Goal: Task Accomplishment & Management: Manage account settings

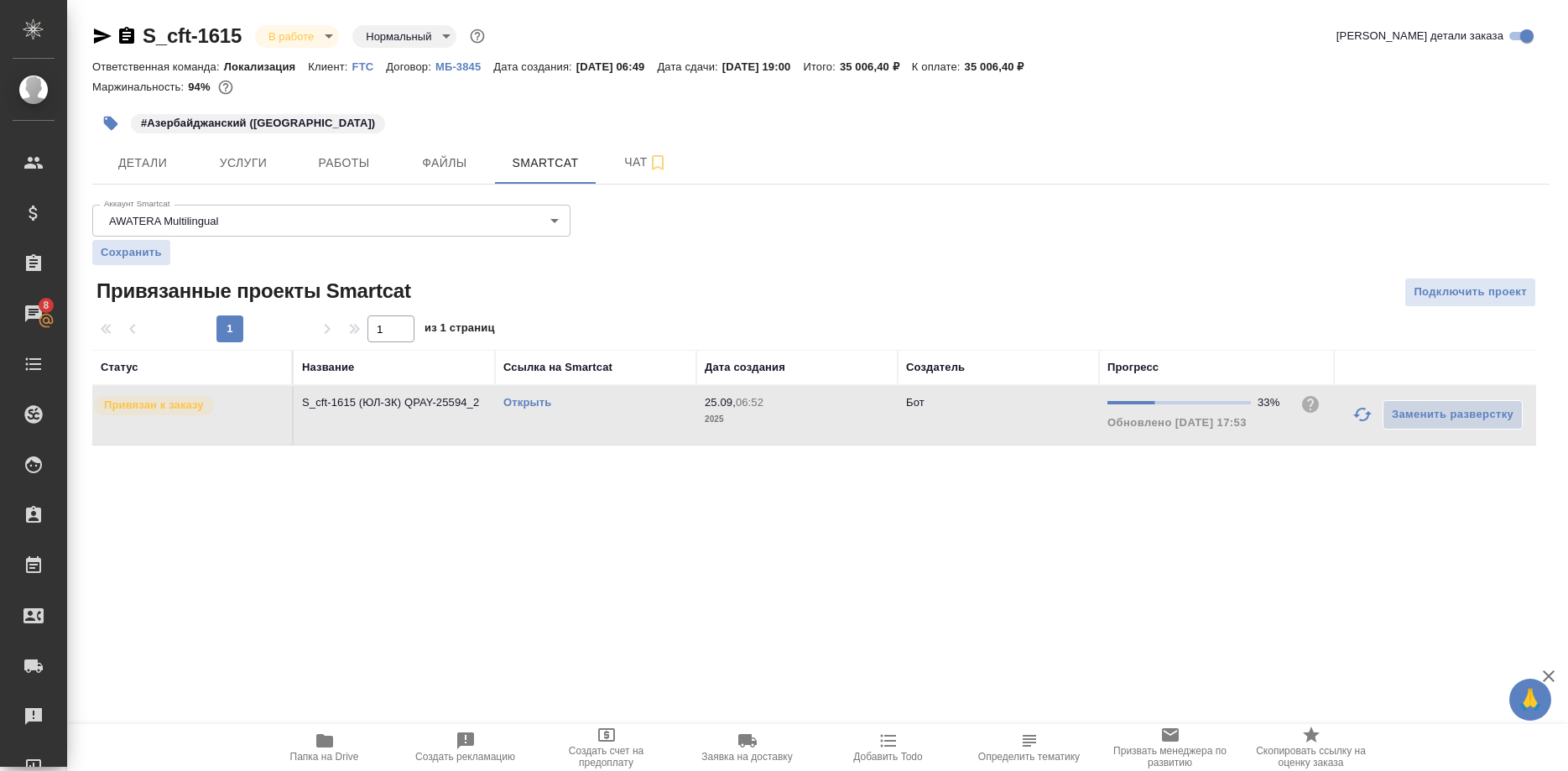
click at [1420, 539] on div ".cls-1 fill:#fff; AWATERA Shirina Sabina Клиенты Спецификации Заказы 8 Чаты Tod…" at bounding box center [784, 386] width 1568 height 771
click at [344, 171] on span "Работы" at bounding box center [343, 163] width 80 height 21
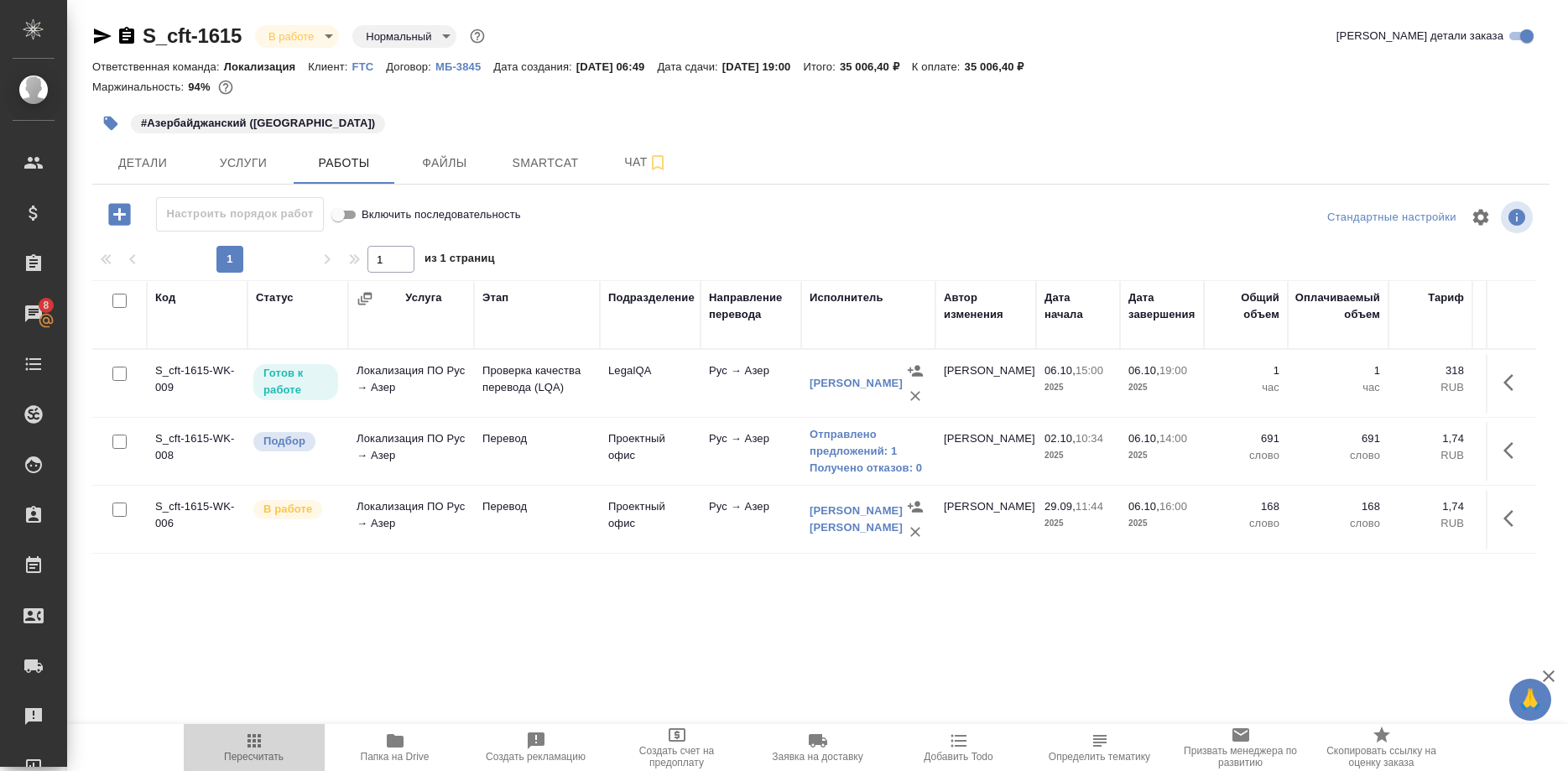
click at [250, 747] on icon "button" at bounding box center [253, 741] width 14 height 14
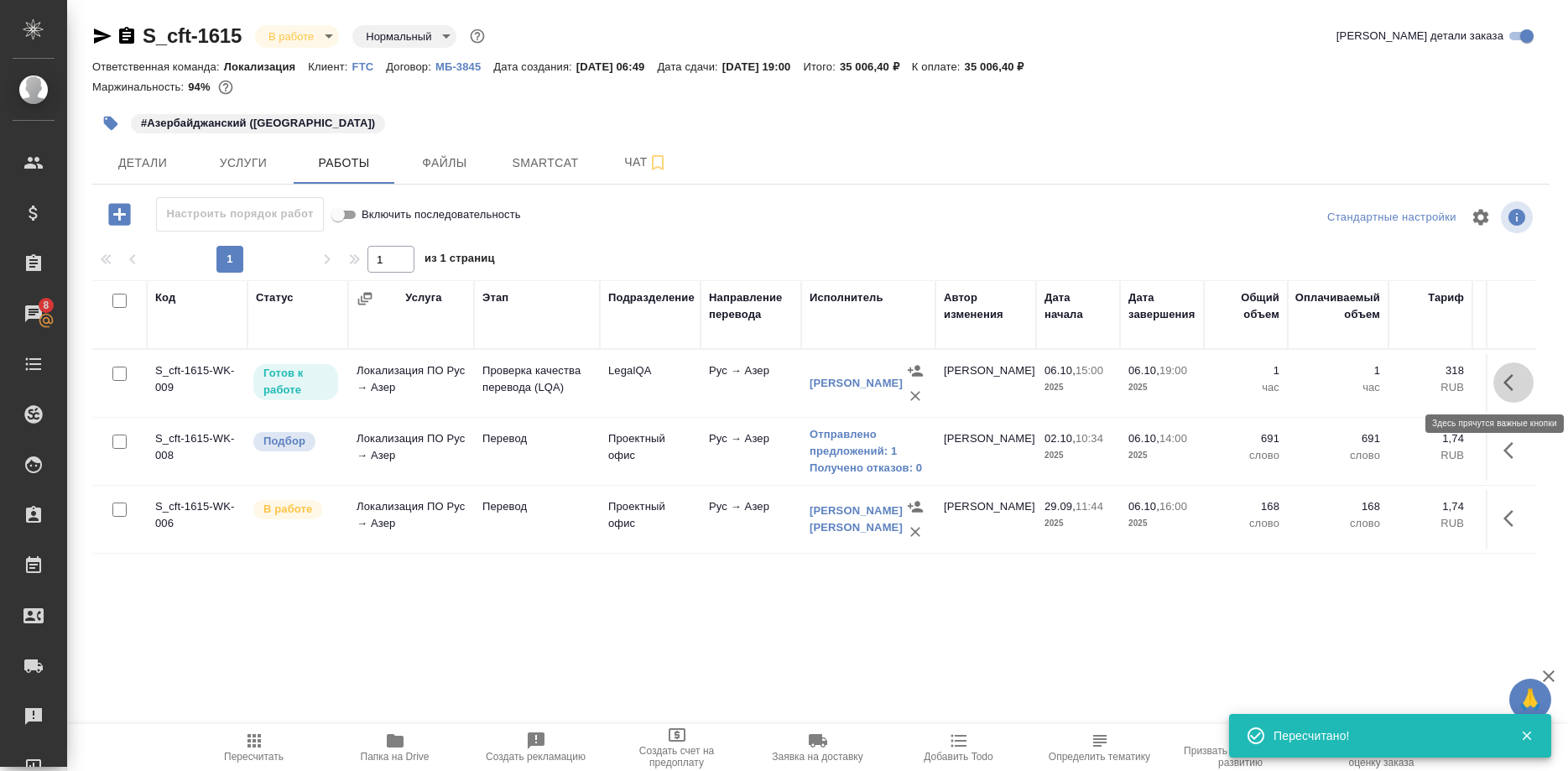
click at [1503, 381] on icon "button" at bounding box center [1514, 383] width 20 height 20
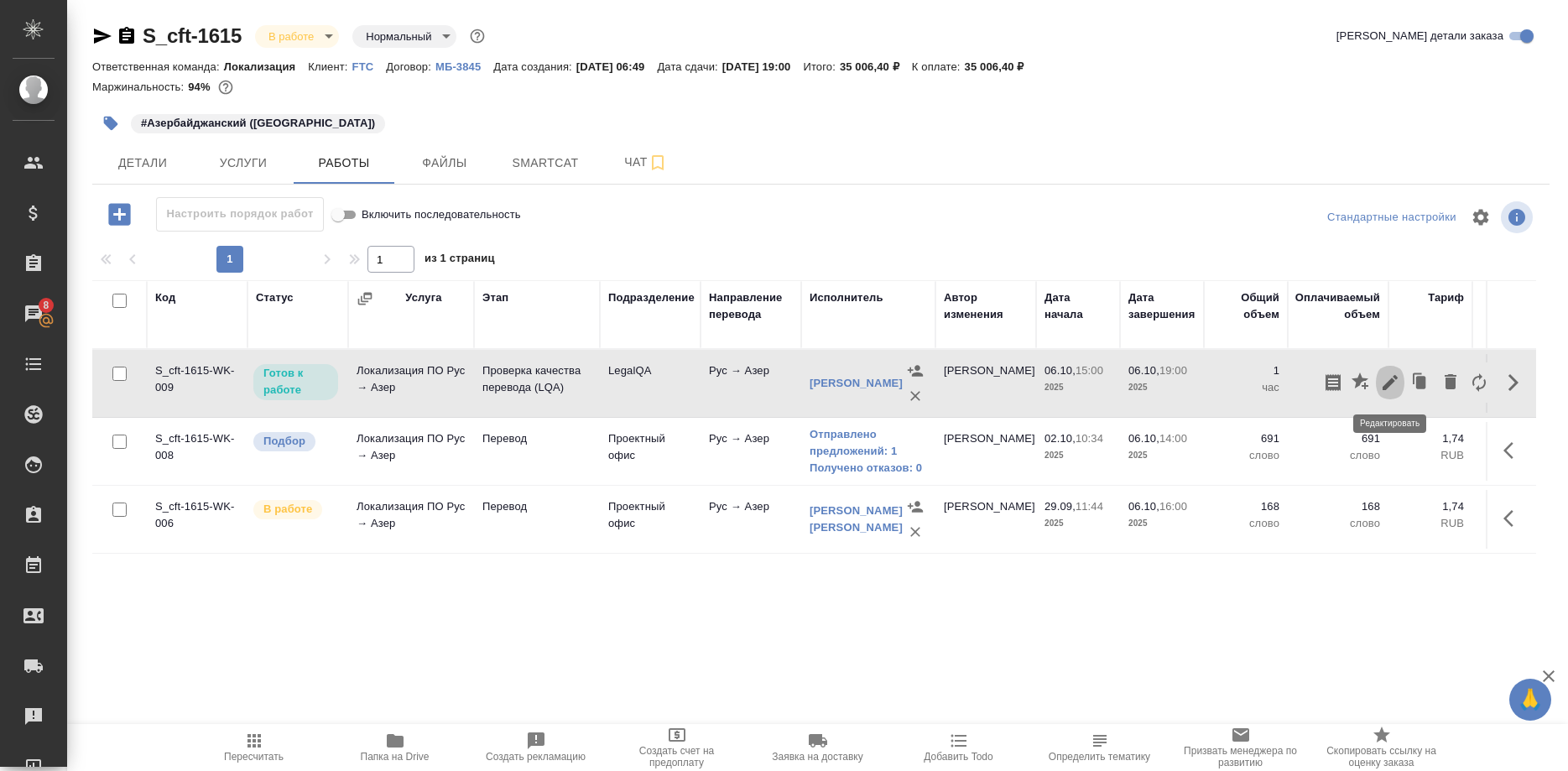
click at [1393, 392] on icon "button" at bounding box center [1390, 383] width 20 height 20
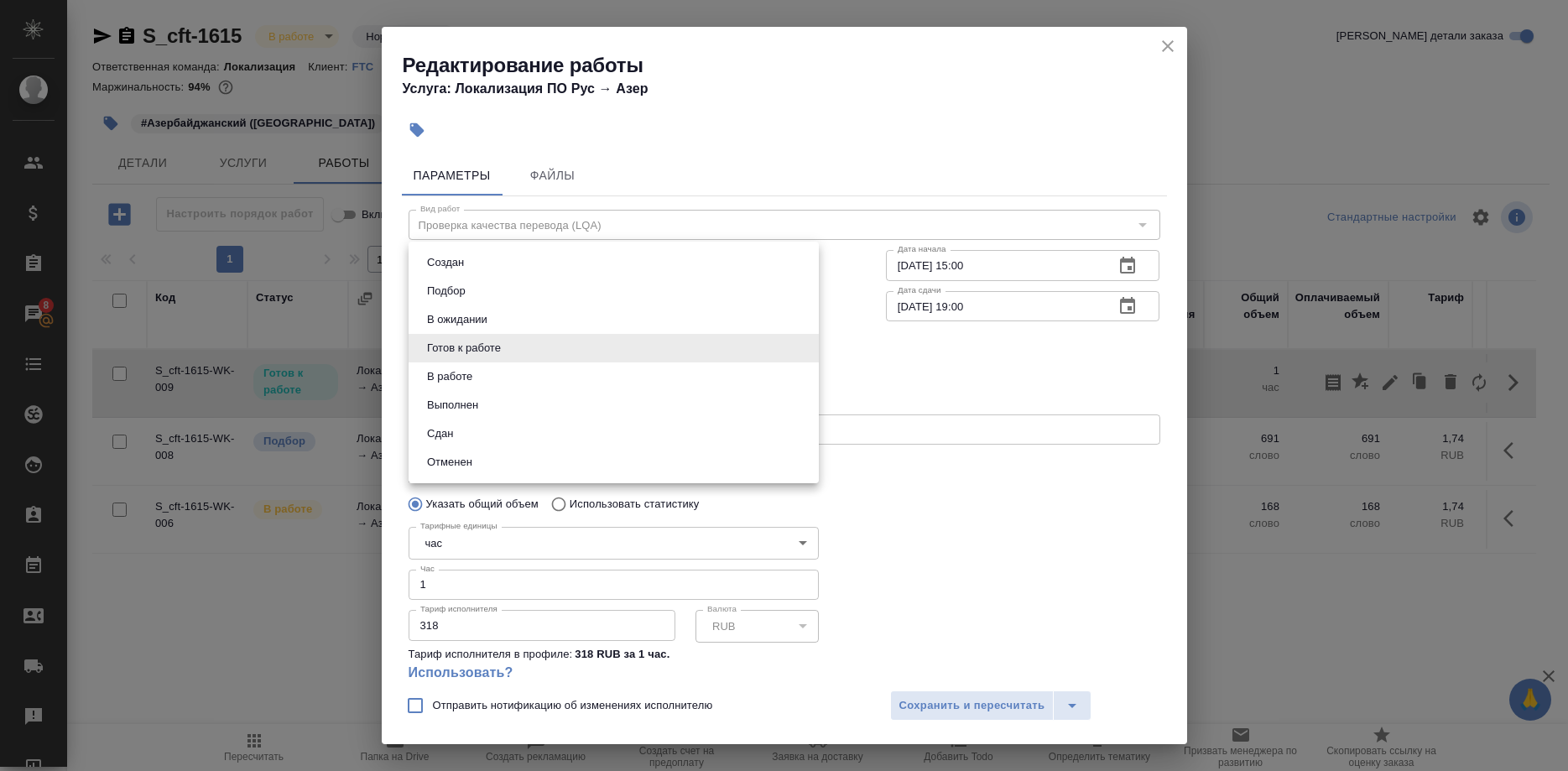
click at [549, 350] on body "🙏 .cls-1 fill:#fff; AWATERA Shirina Sabina Клиенты Спецификации Заказы 8 Чаты T…" at bounding box center [784, 386] width 1568 height 771
click at [442, 375] on button "В работе" at bounding box center [450, 377] width 55 height 18
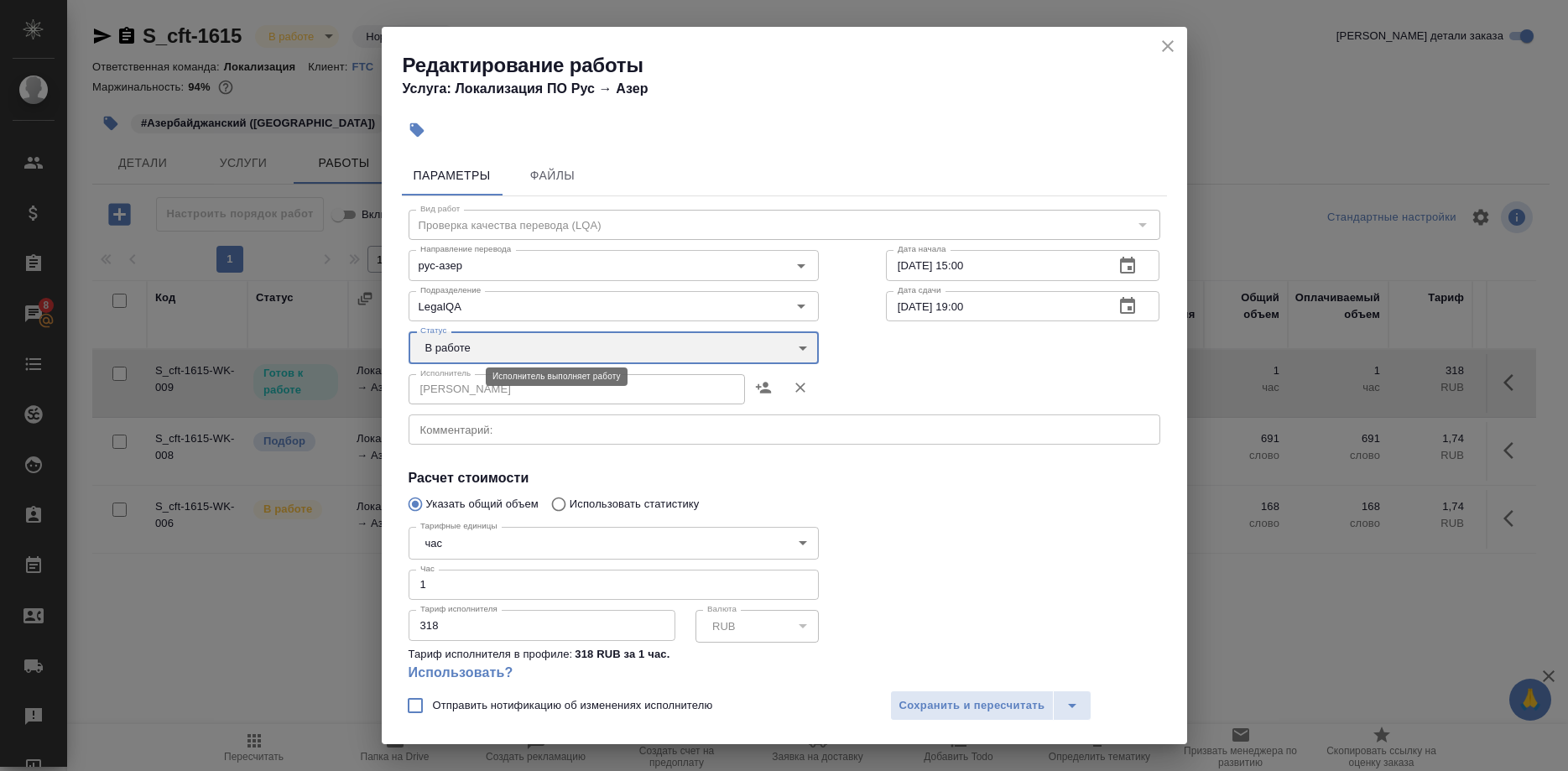
type input "inProgress"
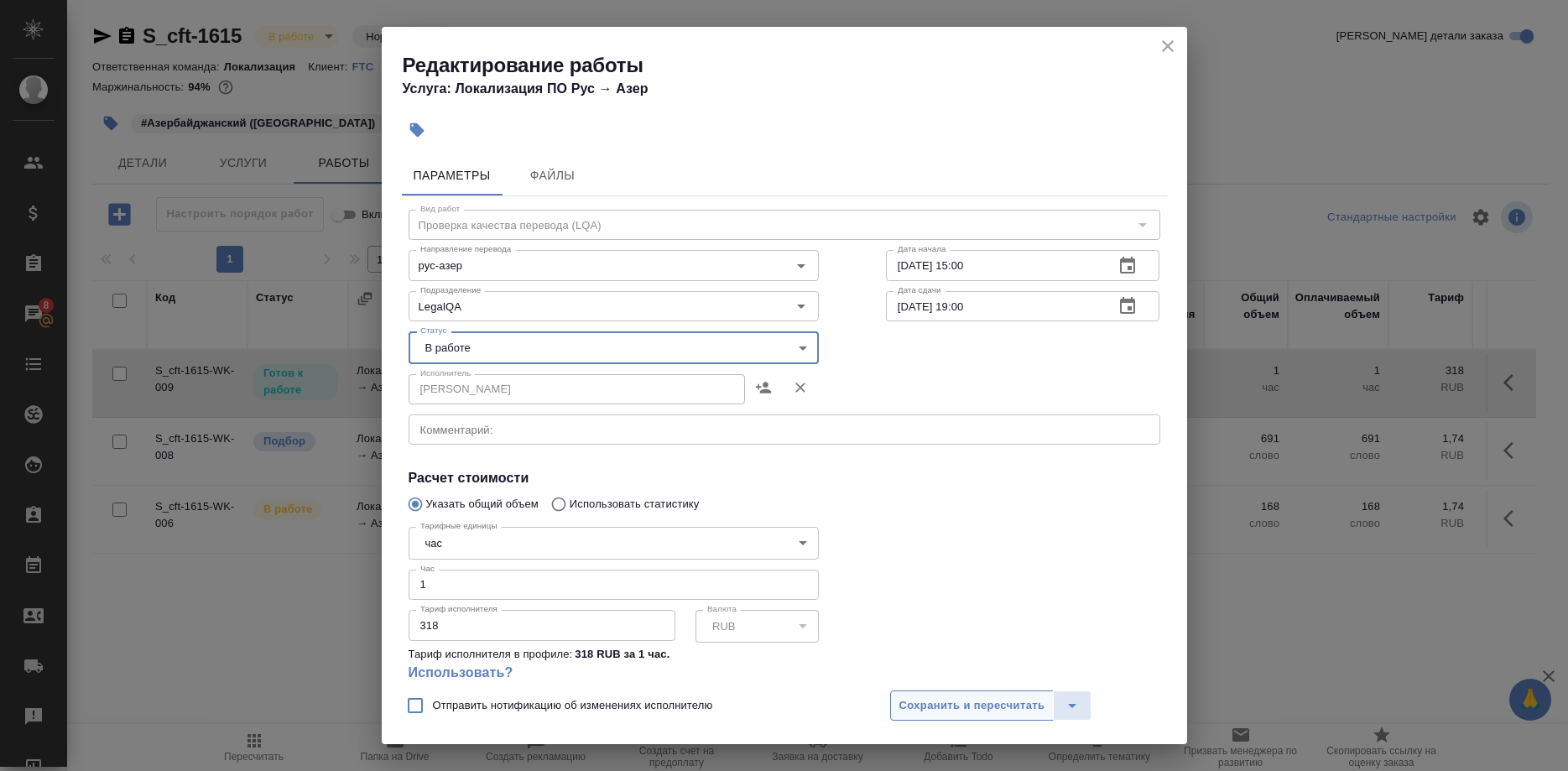
click at [929, 708] on span "Сохранить и пересчитать" at bounding box center [973, 706] width 146 height 19
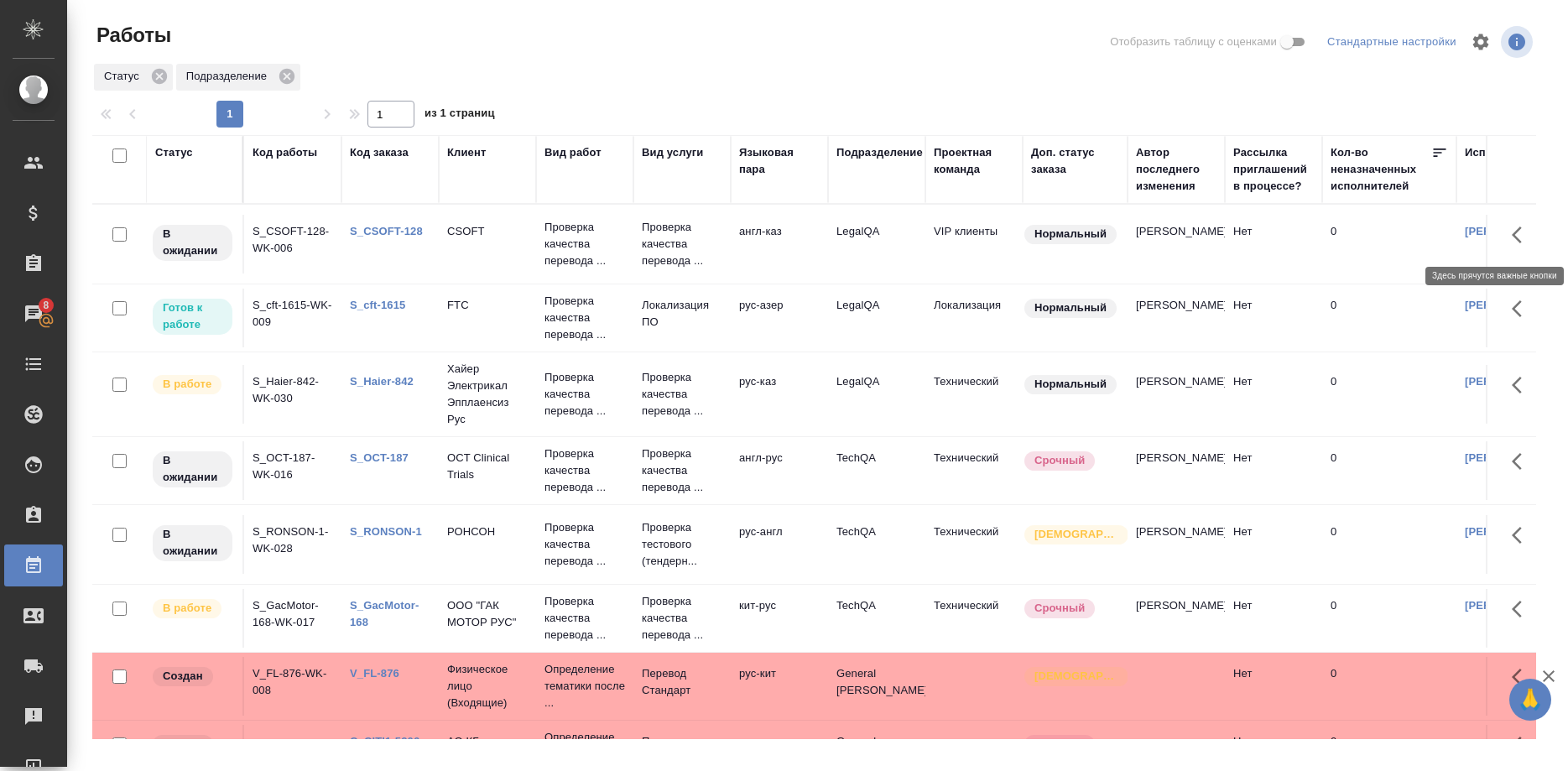
click at [1514, 233] on icon "button" at bounding box center [1516, 235] width 10 height 17
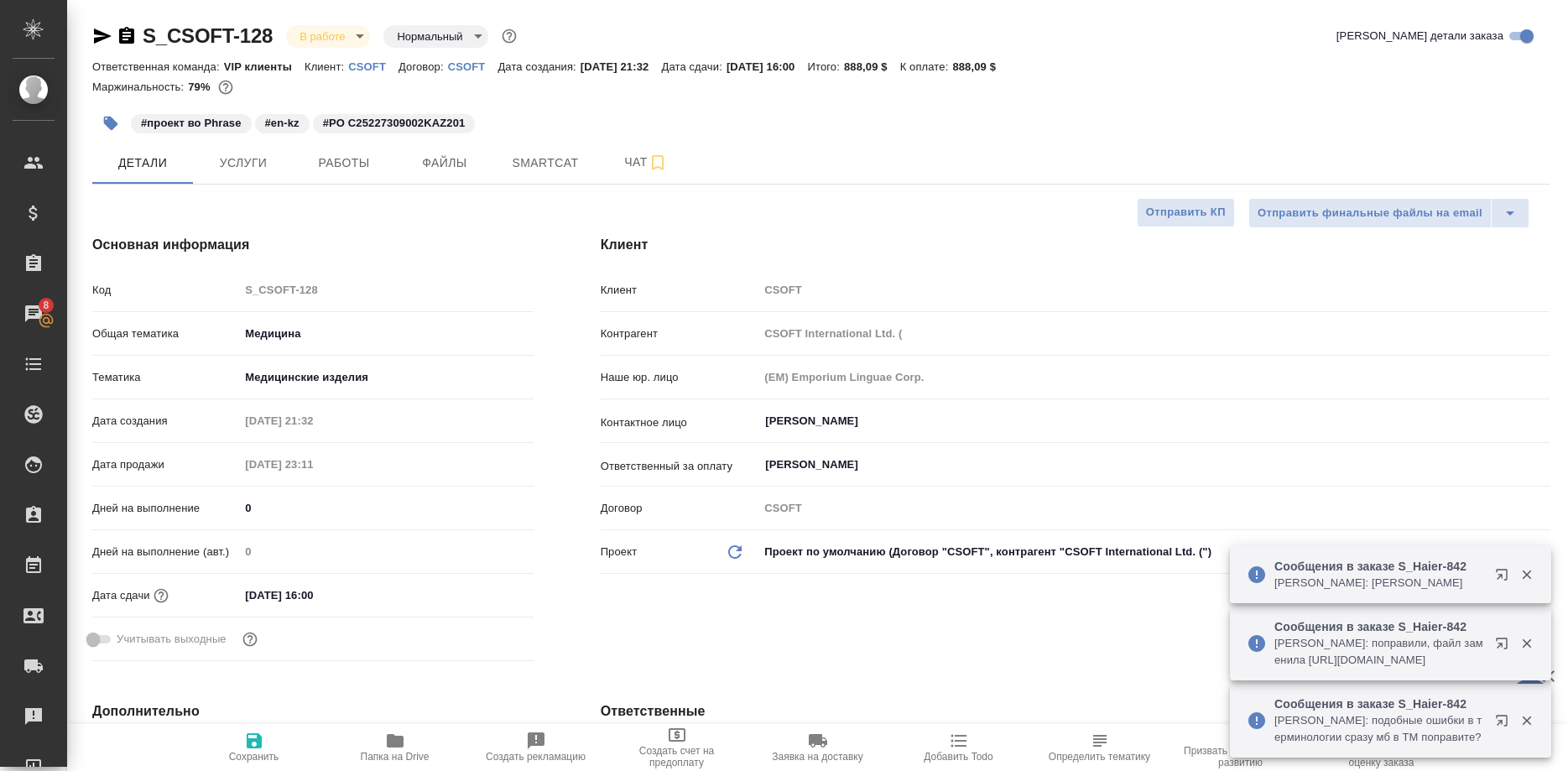
select select "RU"
click at [341, 162] on span "Работы" at bounding box center [343, 163] width 80 height 21
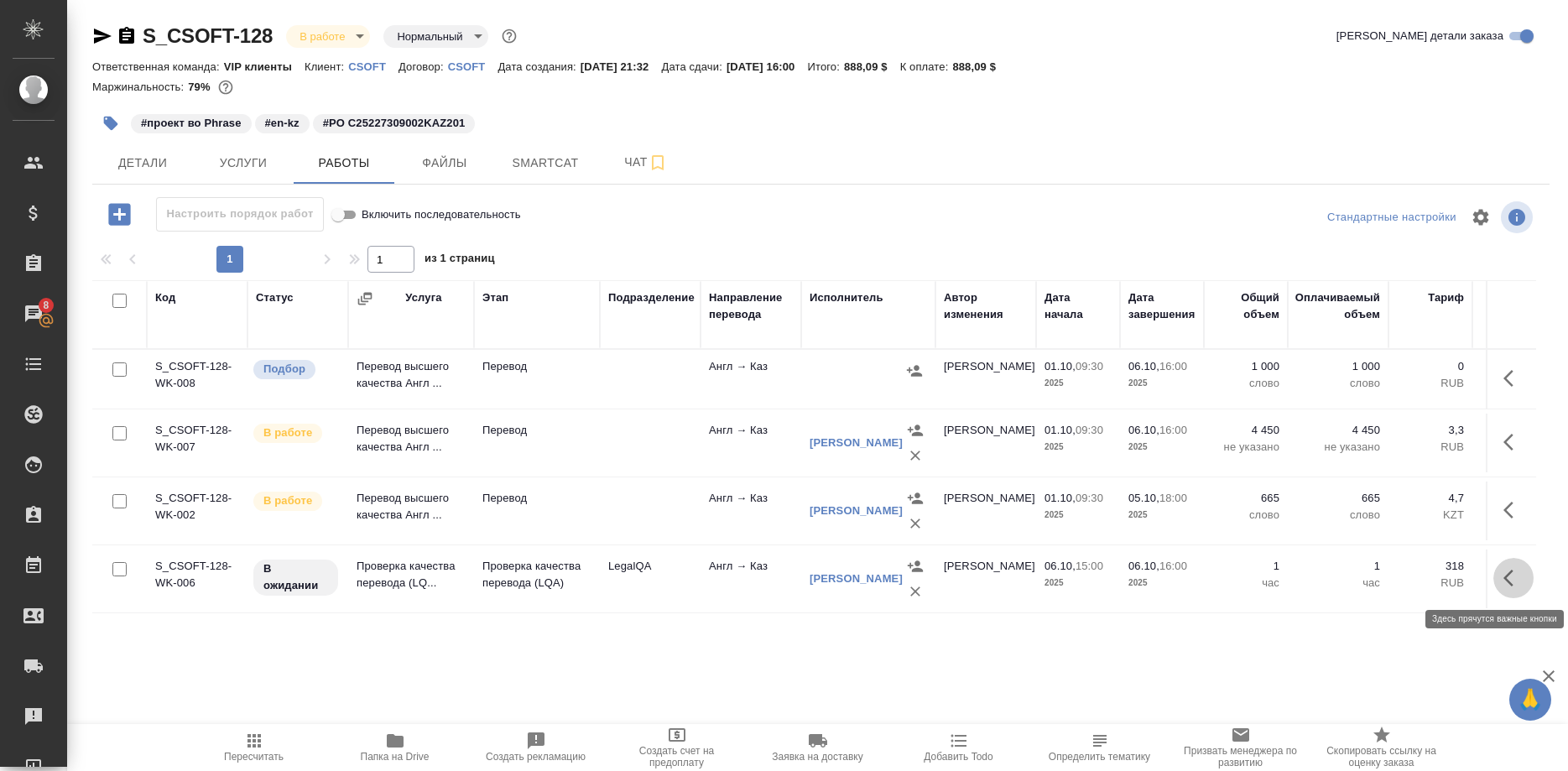
click at [1504, 583] on icon "button" at bounding box center [1514, 578] width 20 height 20
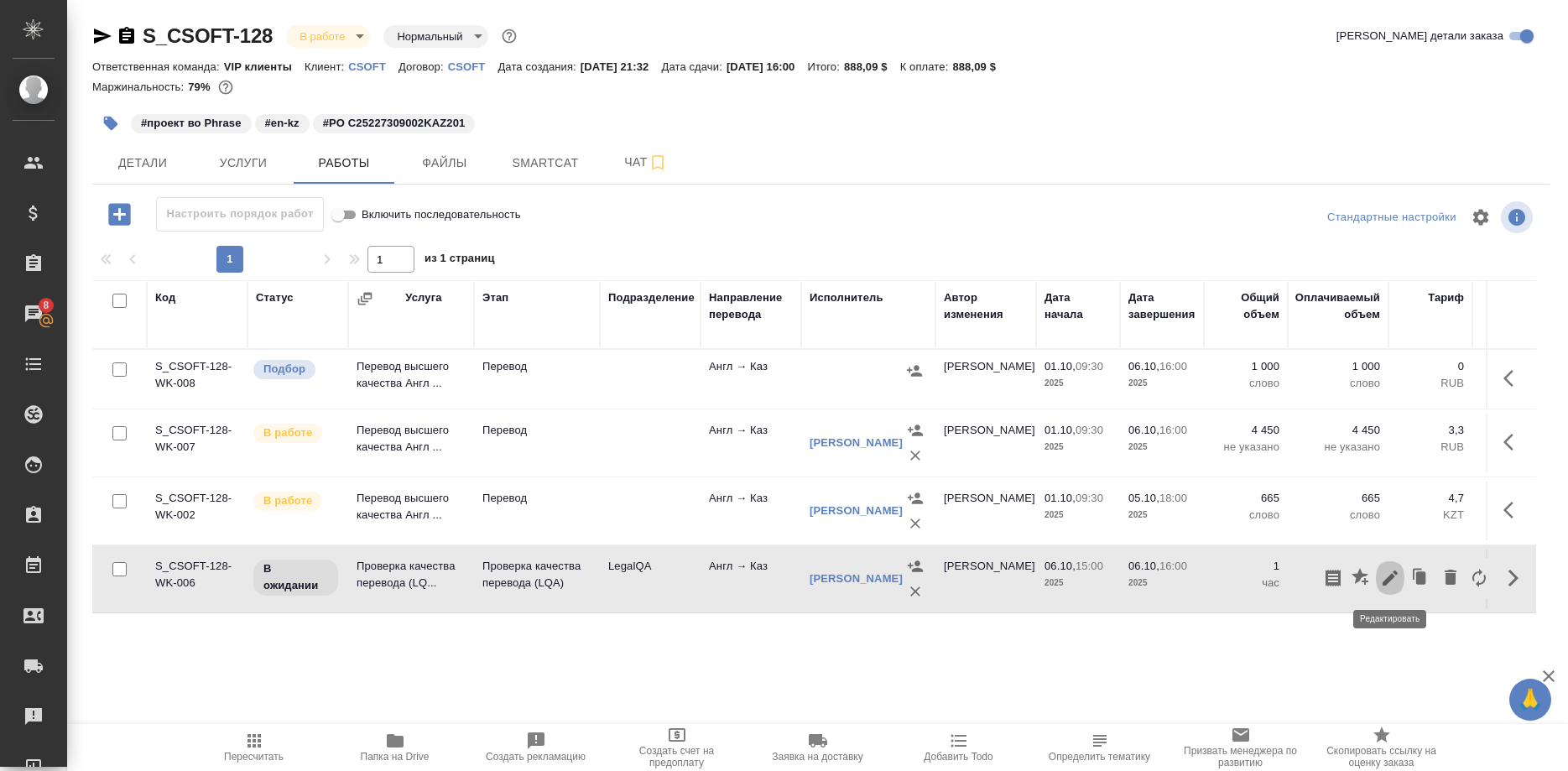
click at [1390, 579] on icon "button" at bounding box center [1390, 578] width 15 height 15
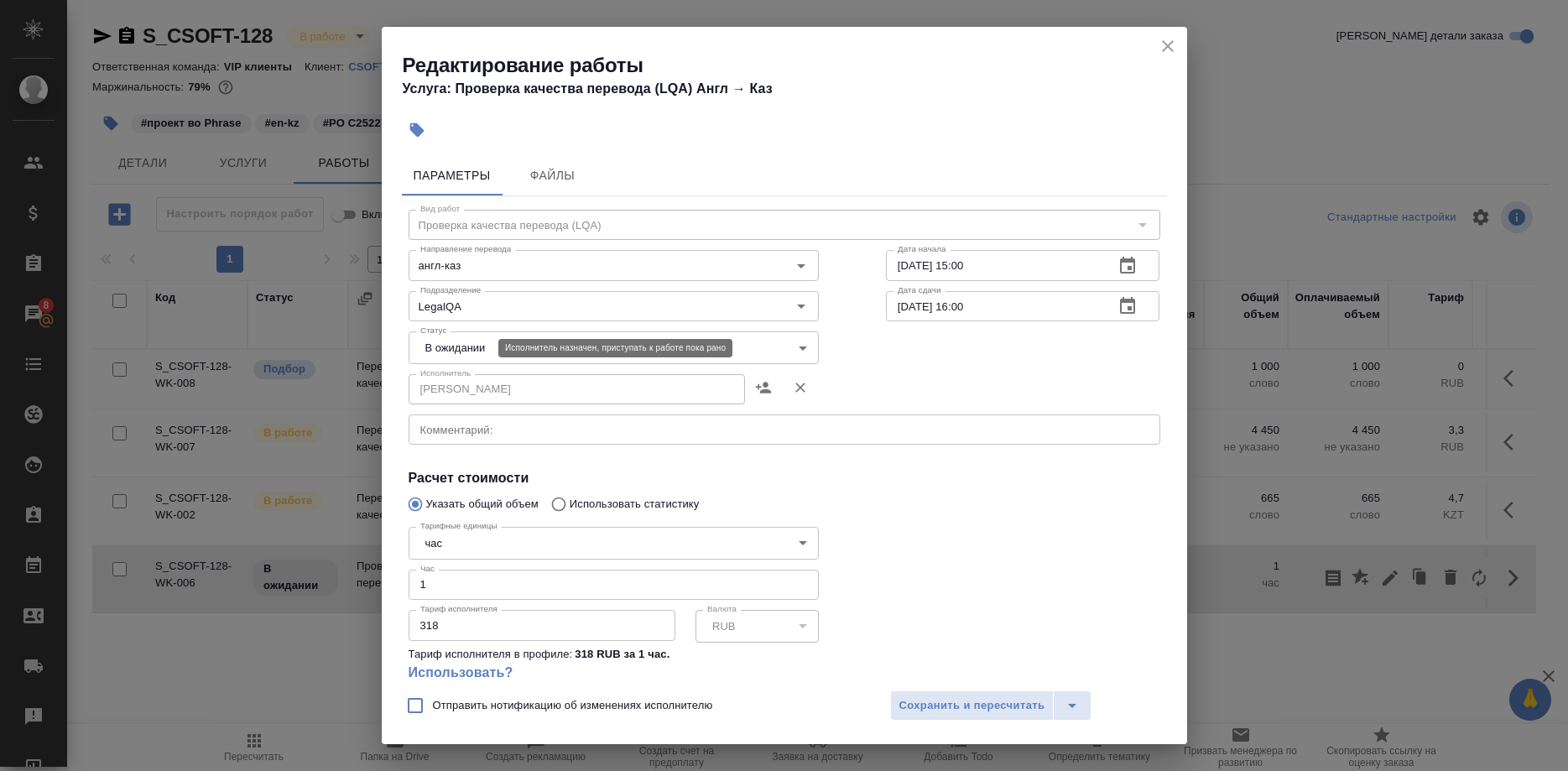
click at [473, 343] on body "🙏 .cls-1 fill:#fff; AWATERA Shirina Sabina Клиенты Спецификации Заказы 8 Чаты T…" at bounding box center [784, 386] width 1568 height 771
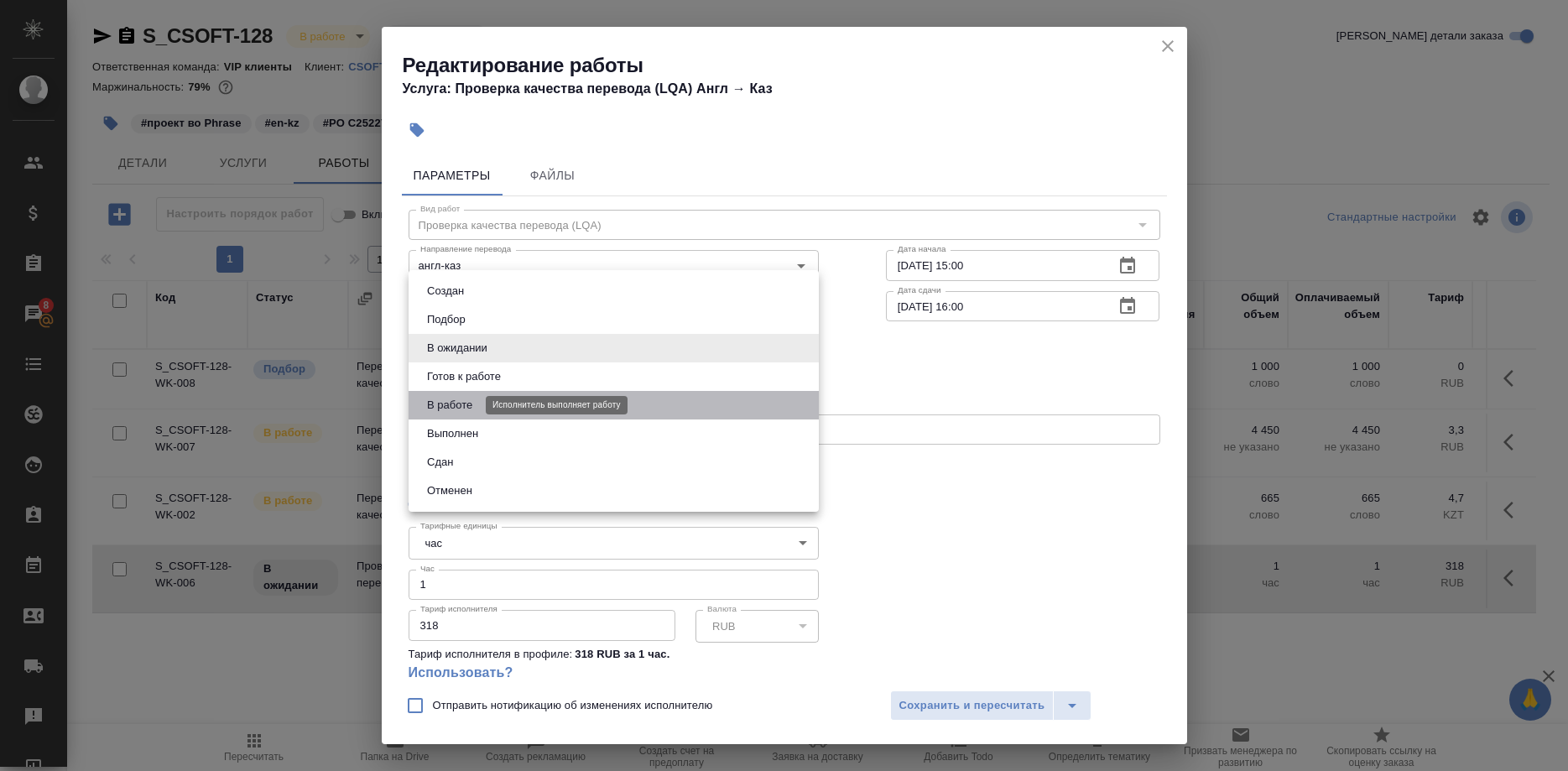
click at [441, 397] on button "В работе" at bounding box center [450, 406] width 55 height 18
type input "inProgress"
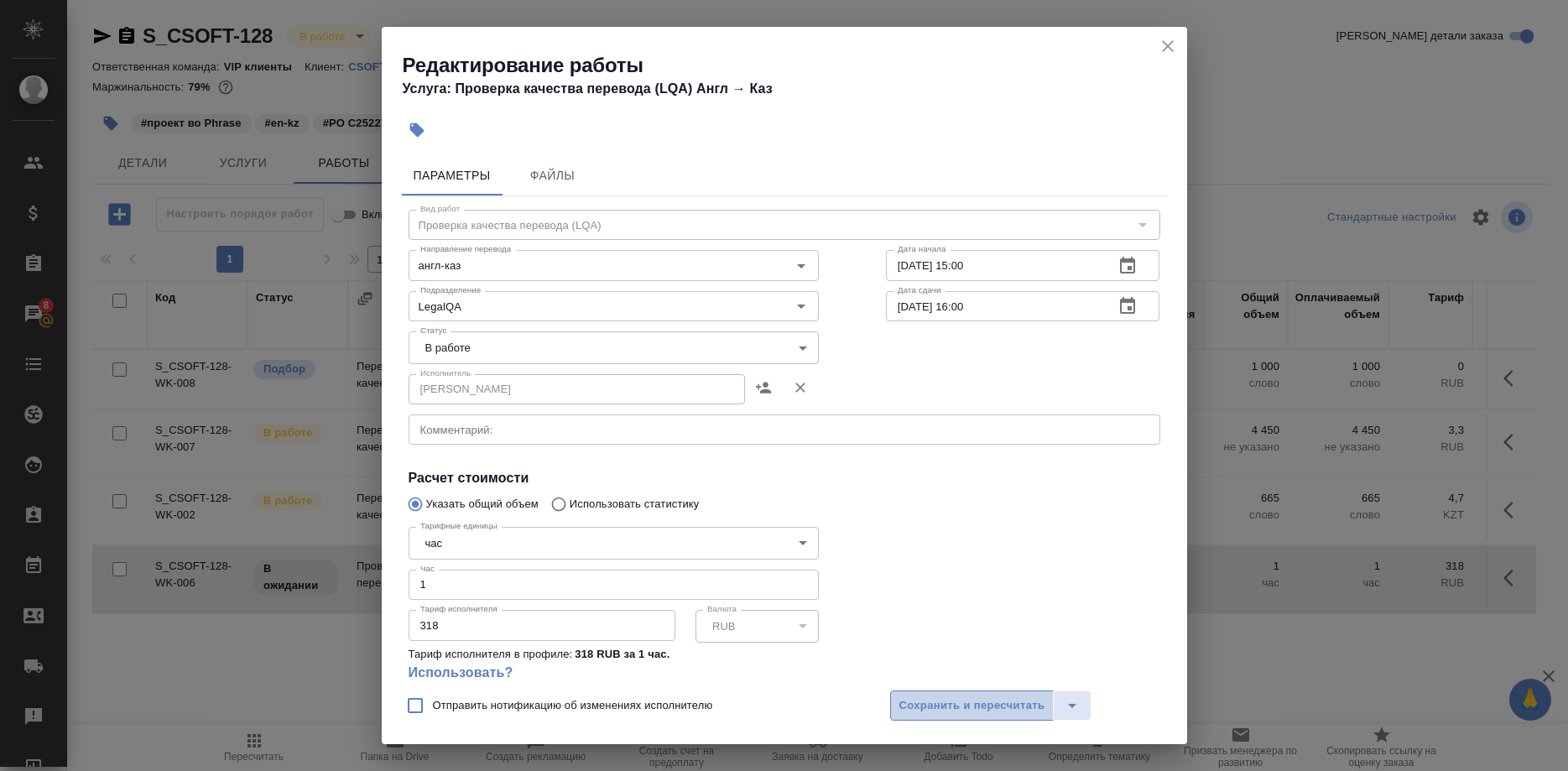
click at [910, 694] on button "Сохранить и пересчитать" at bounding box center [973, 706] width 164 height 30
